Goal: Transaction & Acquisition: Download file/media

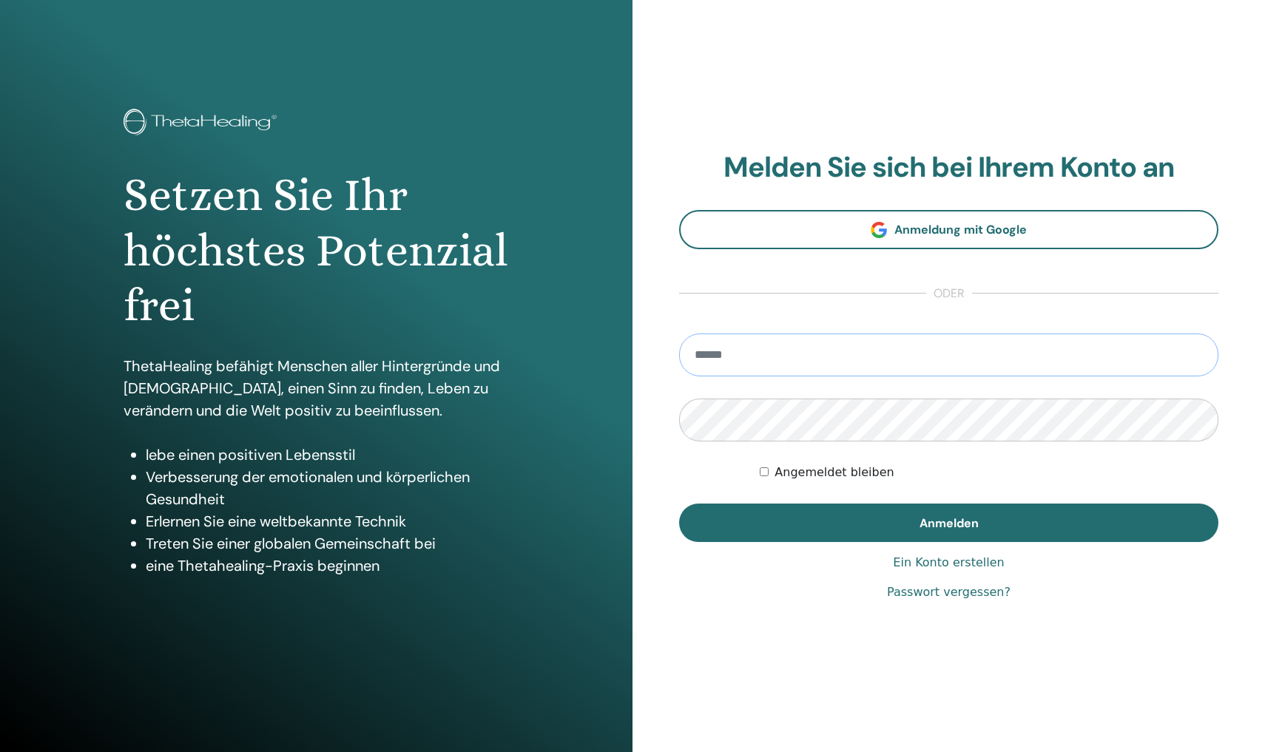
type input "**********"
click at [948, 522] on button "Anmelden" at bounding box center [948, 523] width 539 height 38
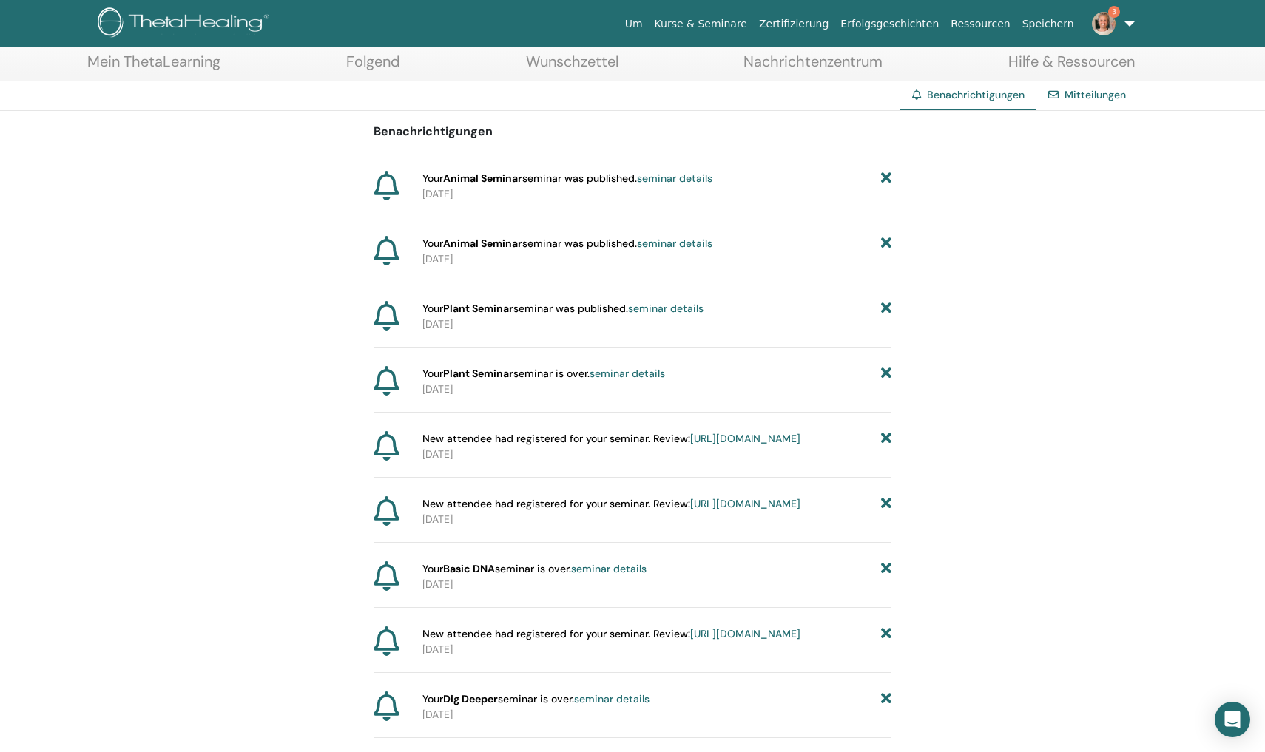
scroll to position [75, 0]
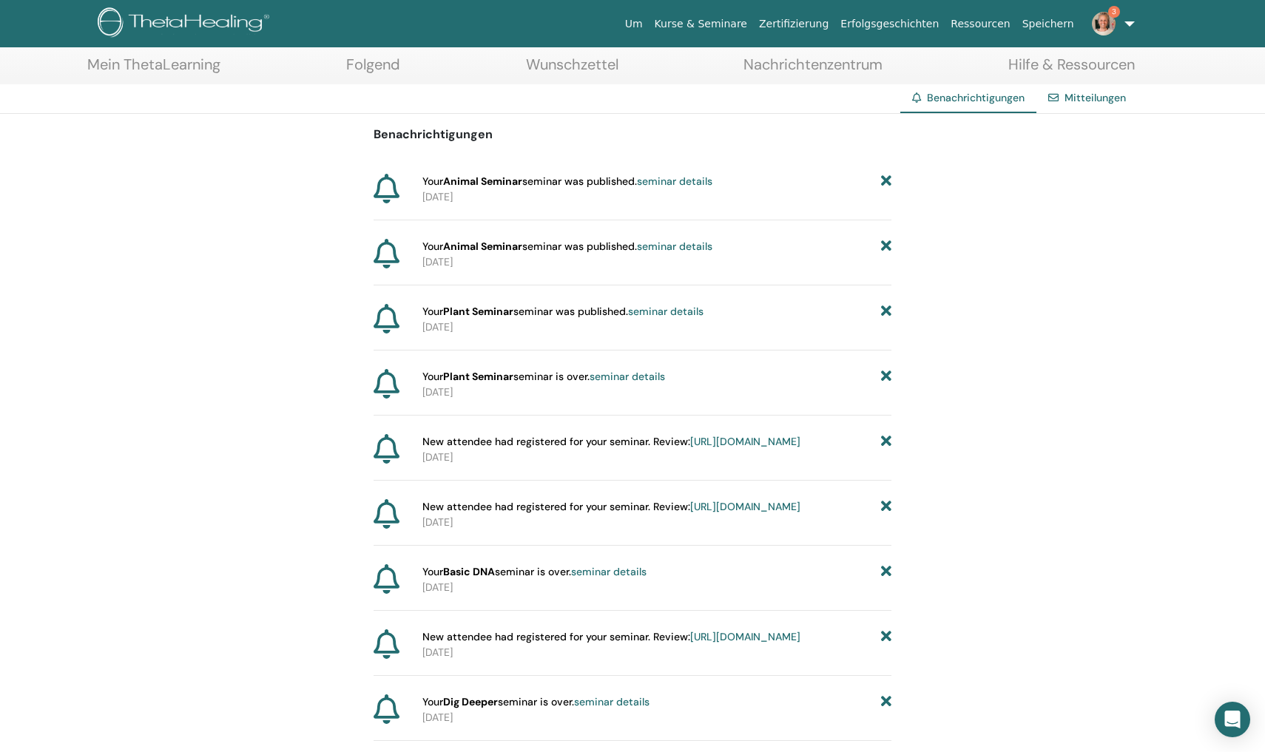
click at [690, 448] on link "https://member.thetahealing.com/instructor/seminar/367197/attendees" at bounding box center [745, 441] width 110 height 13
click at [998, 96] on span "Benachrichtigungen" at bounding box center [976, 97] width 98 height 13
click at [1058, 24] on link "Speichern" at bounding box center [1048, 23] width 64 height 27
click at [1104, 24] on img at bounding box center [1104, 24] width 24 height 24
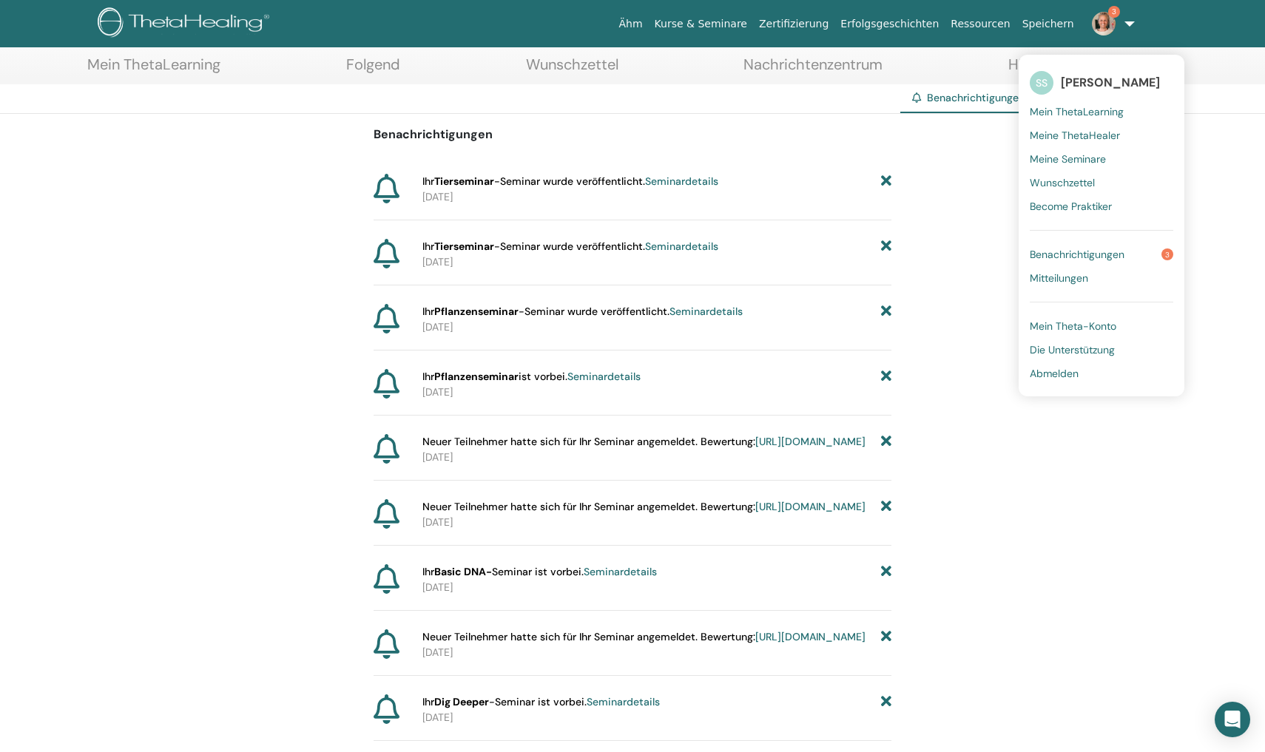
click at [1075, 109] on span "Mein ThetaLearning" at bounding box center [1077, 111] width 94 height 13
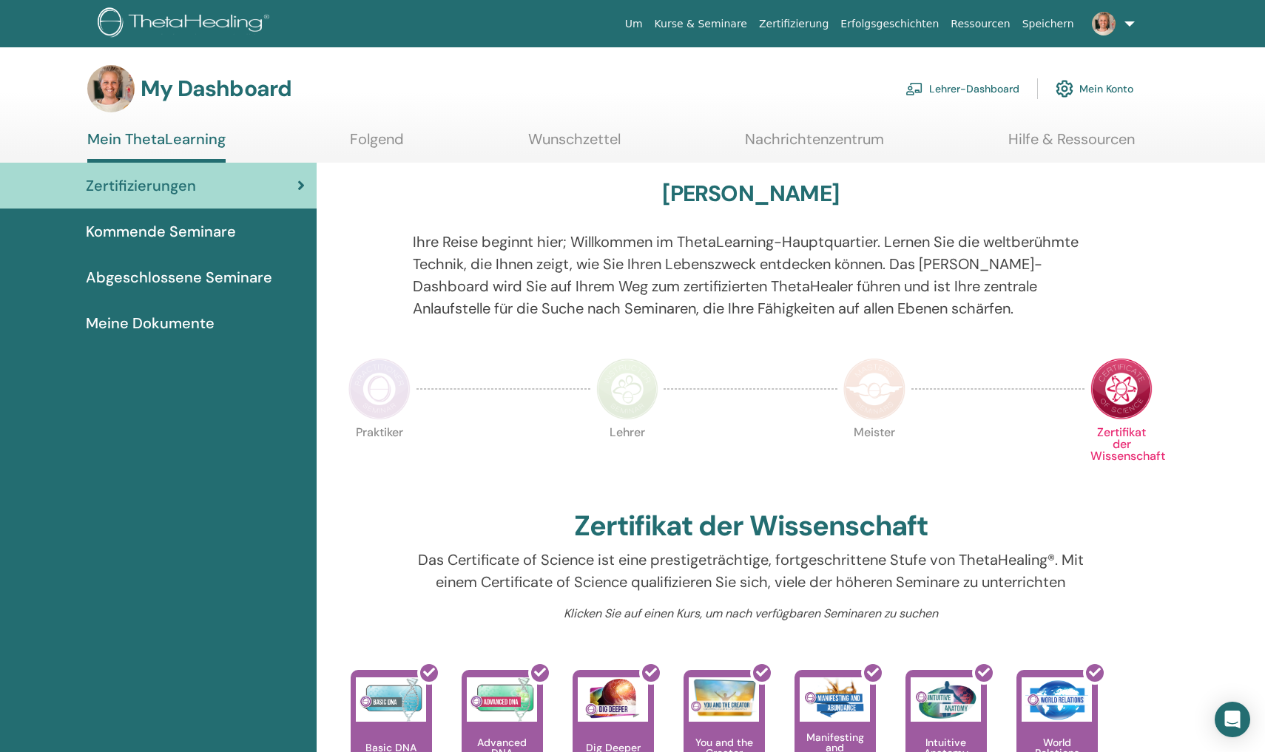
click at [976, 89] on link "Lehrer-Dashboard" at bounding box center [962, 88] width 114 height 33
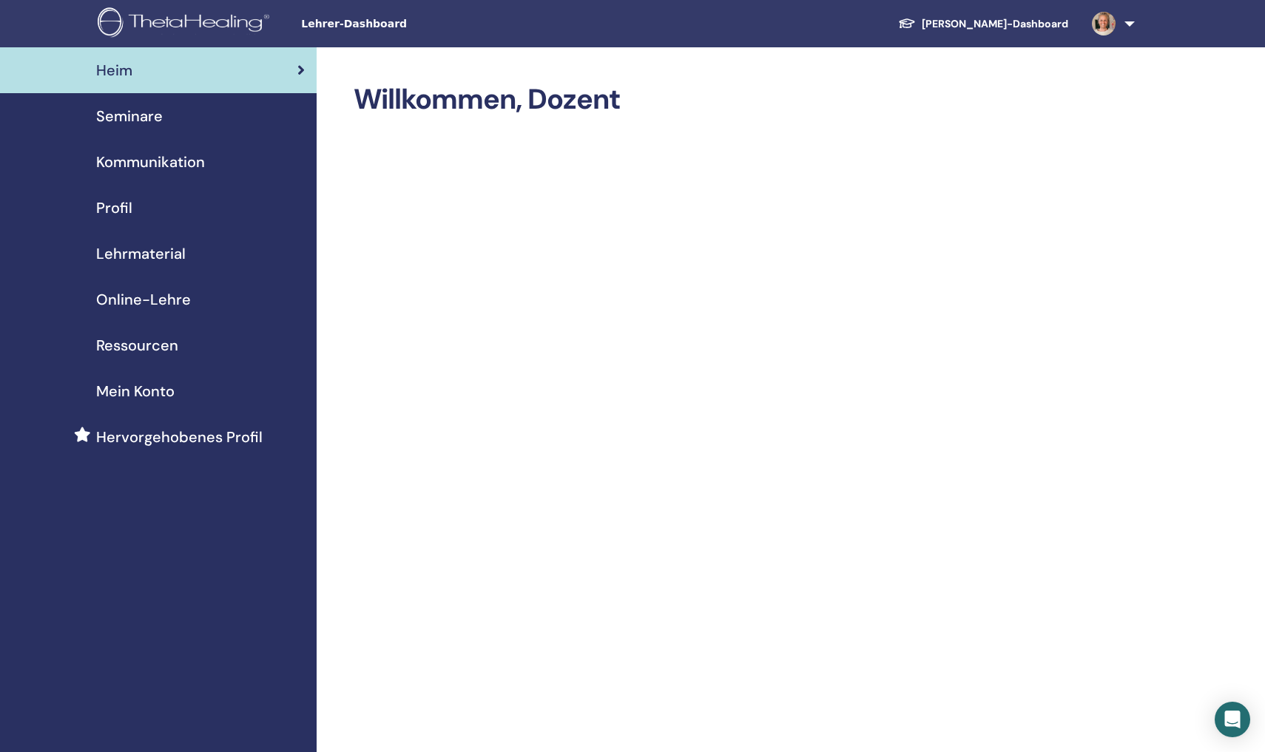
click at [151, 256] on span "Lehrmaterial" at bounding box center [141, 254] width 90 height 22
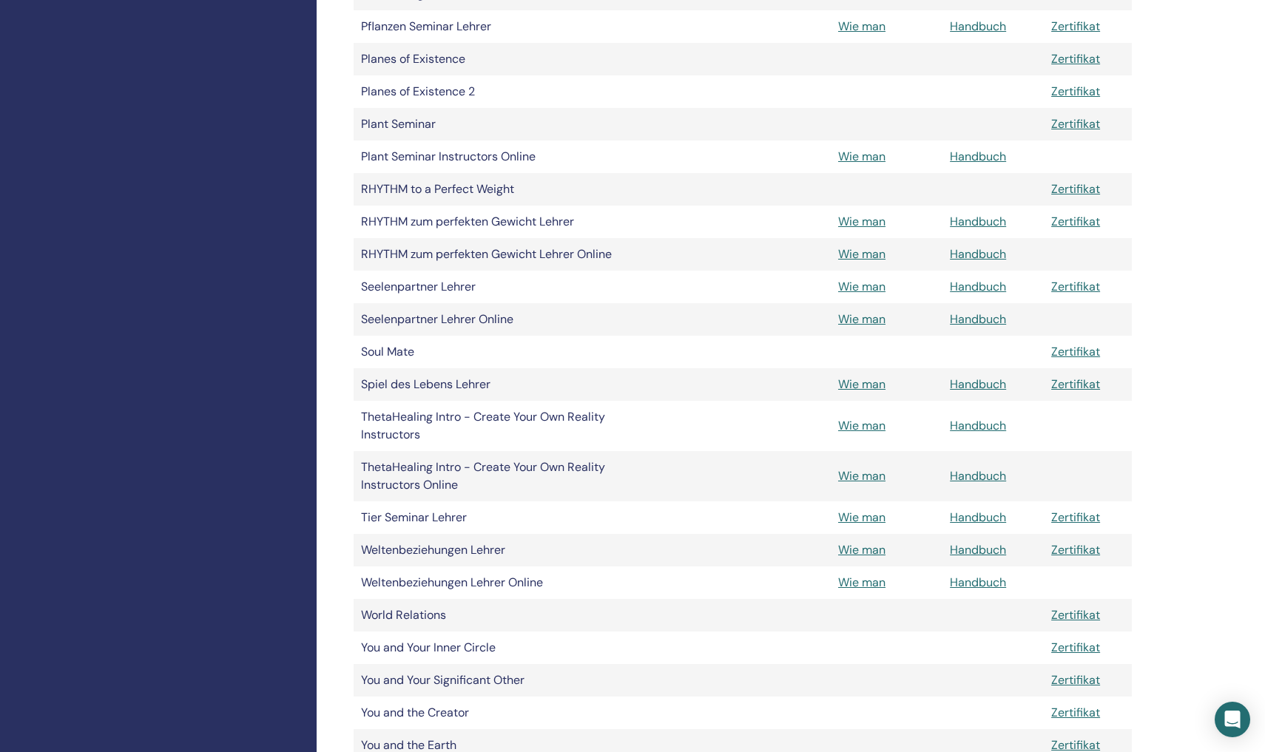
scroll to position [1657, 0]
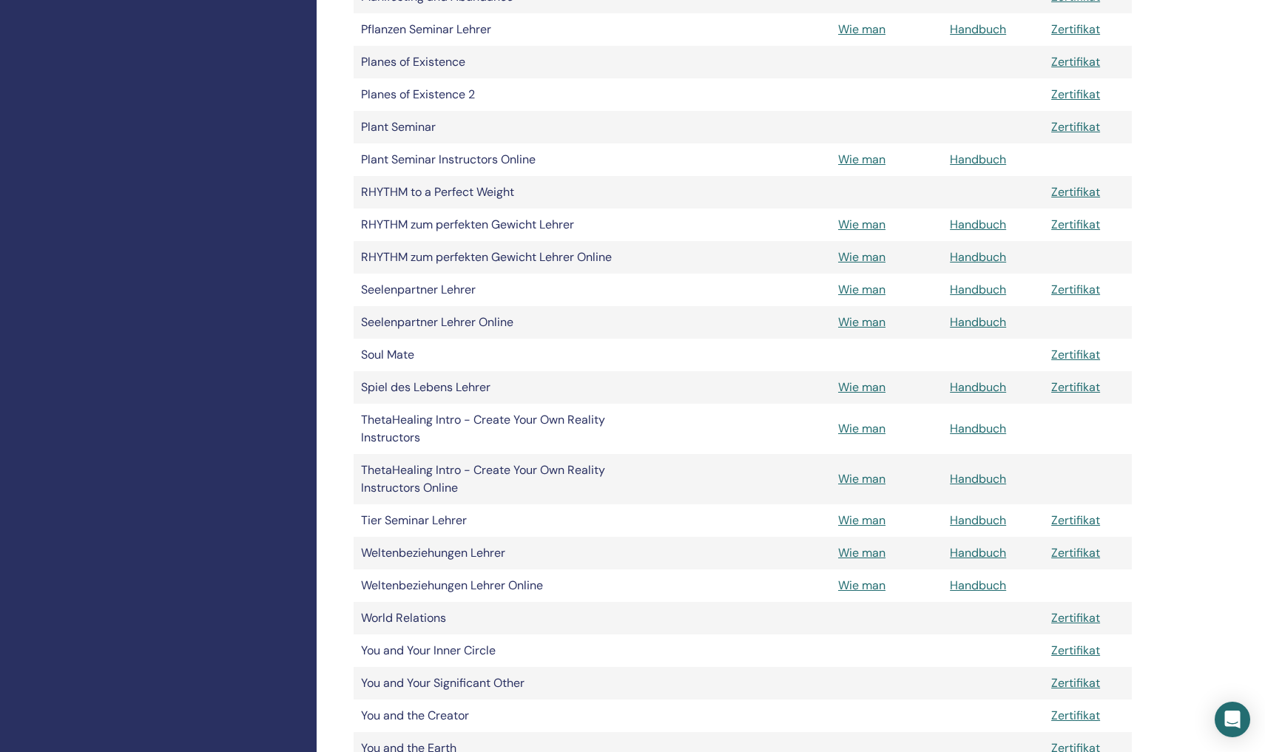
click at [985, 297] on link "Handbuch" at bounding box center [978, 290] width 56 height 16
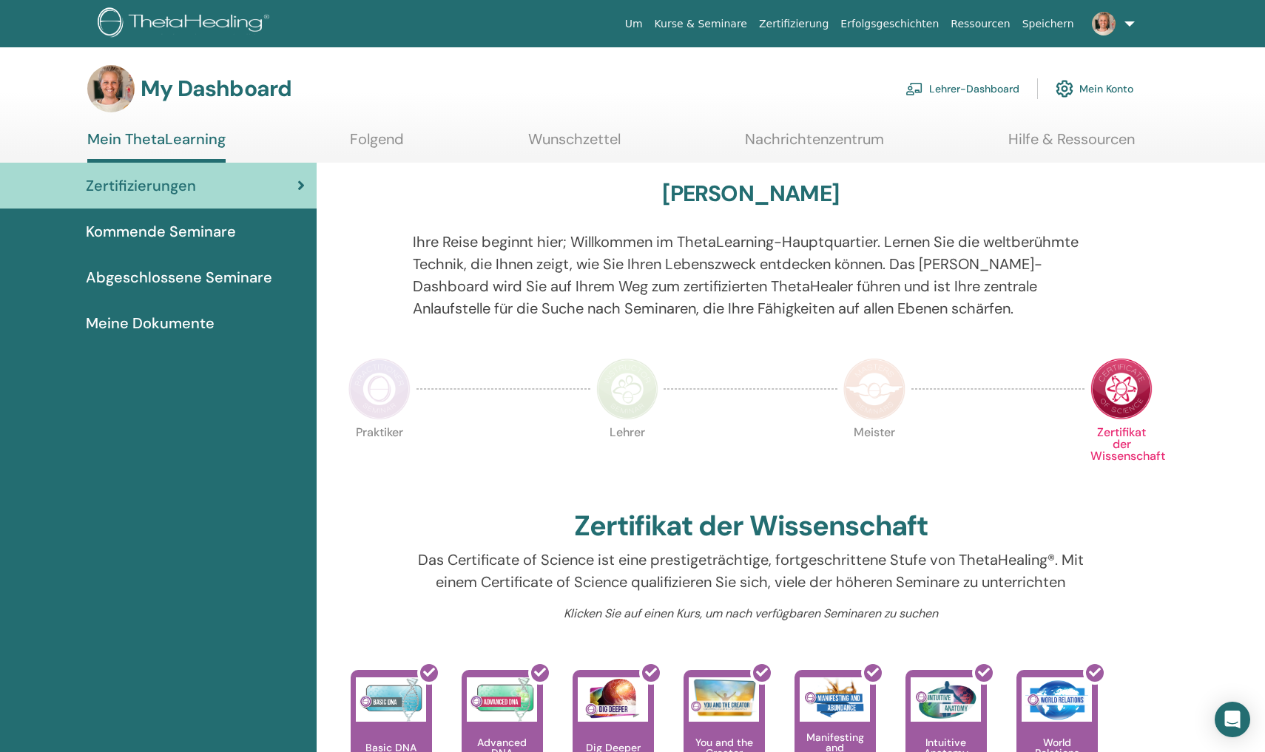
click at [1007, 85] on link "Lehrer-Dashboard" at bounding box center [962, 88] width 114 height 33
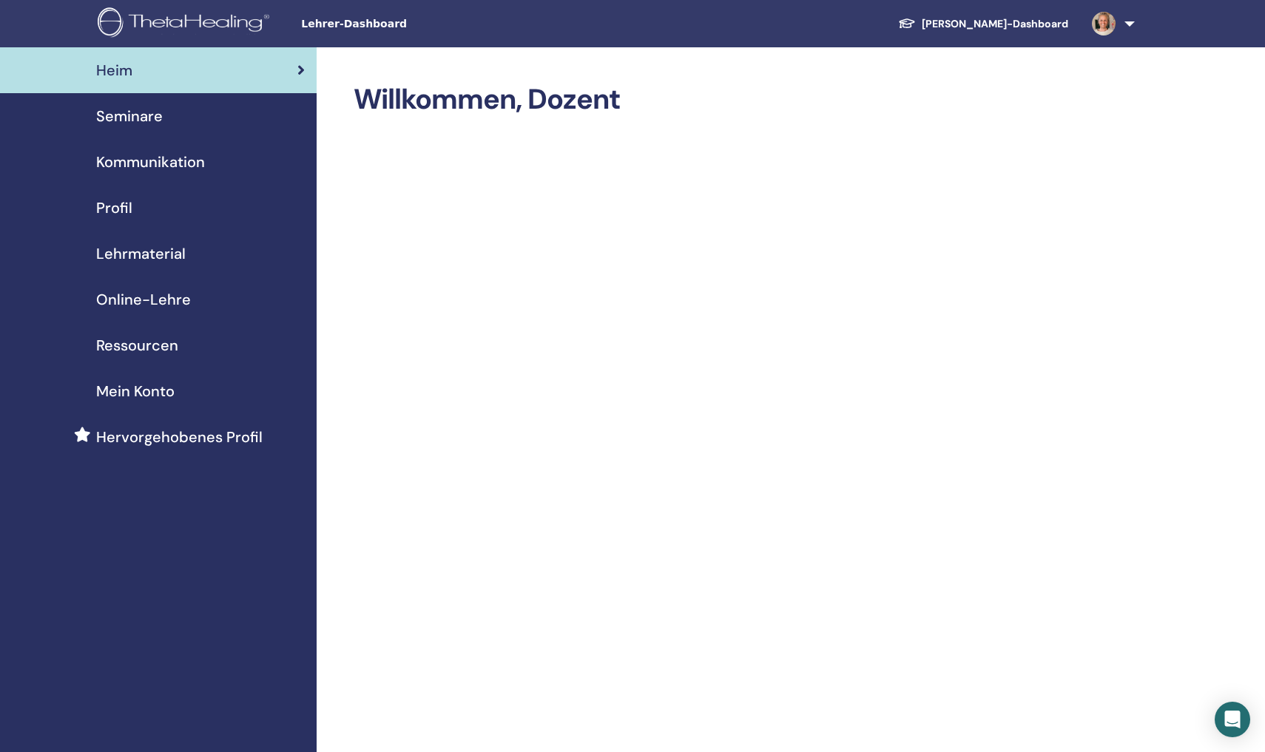
click at [160, 257] on span "Lehrmaterial" at bounding box center [141, 254] width 90 height 22
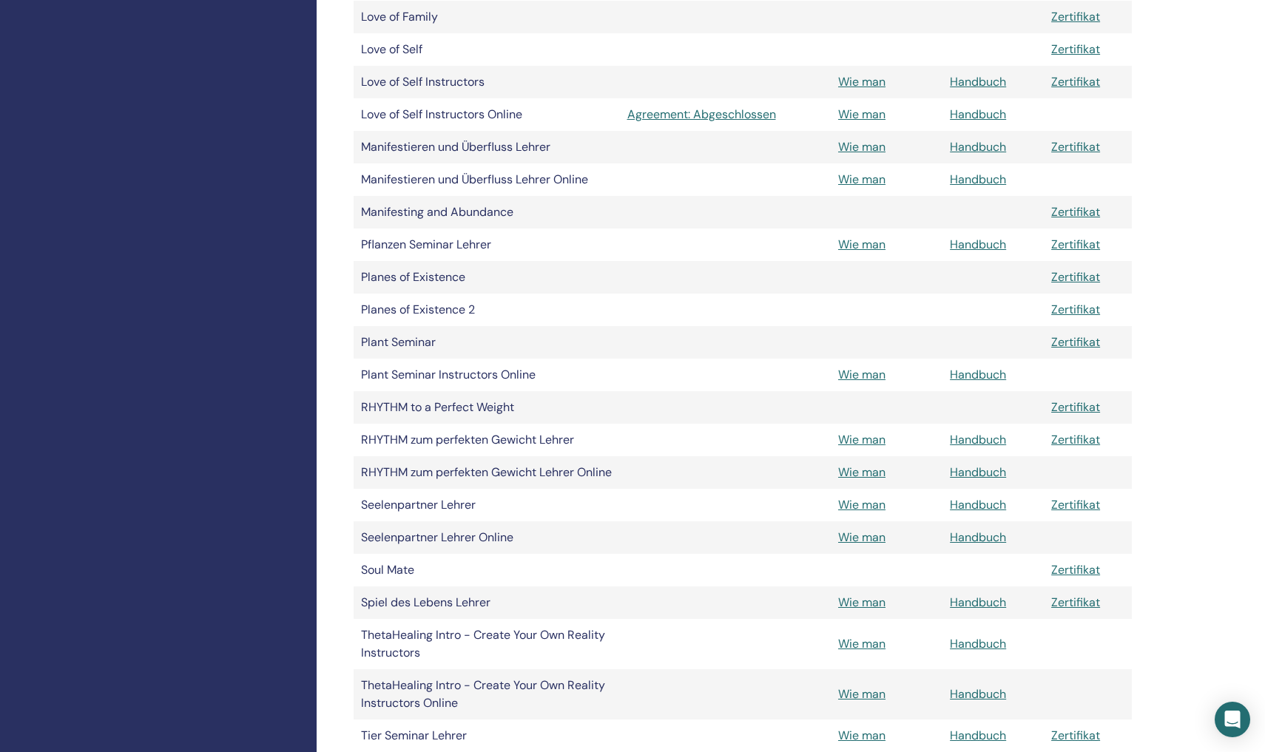
scroll to position [1457, 0]
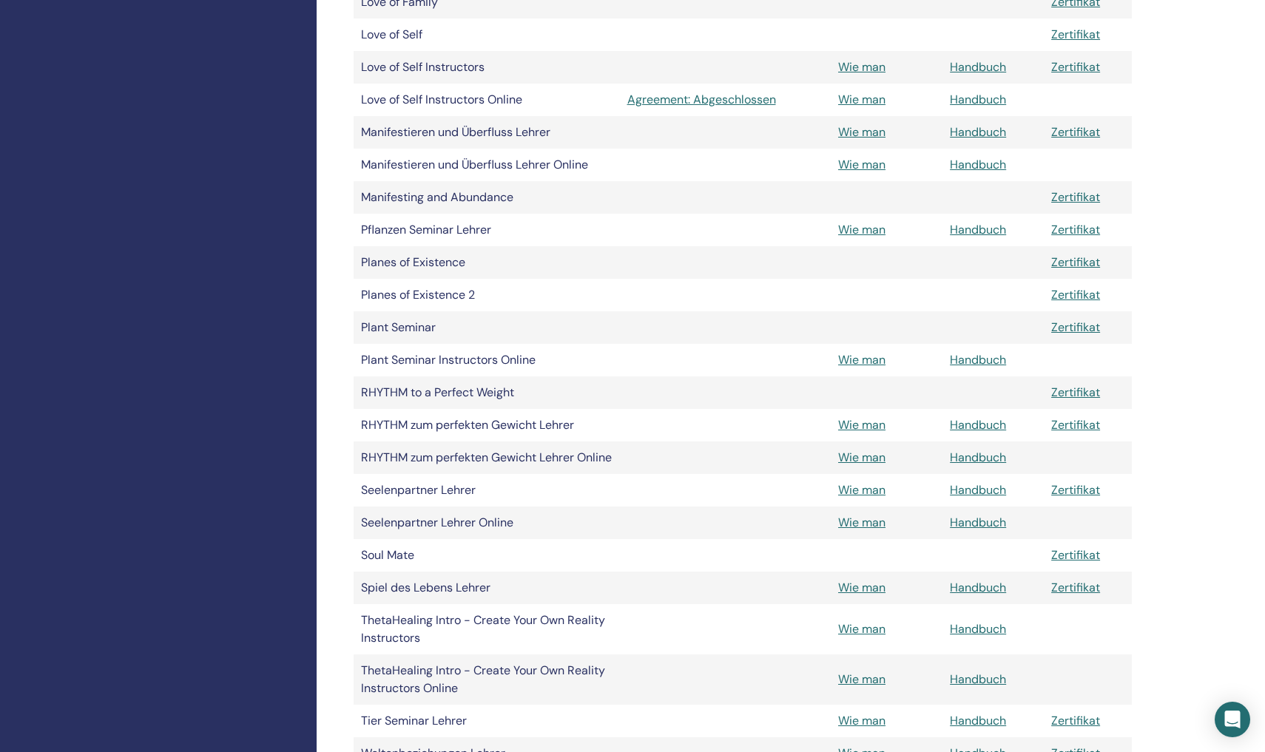
click at [962, 530] on link "Handbuch" at bounding box center [978, 523] width 56 height 16
